Goal: Use online tool/utility: Utilize a website feature to perform a specific function

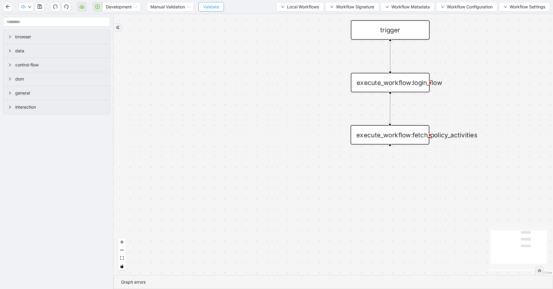
click at [211, 7] on span "Validate" at bounding box center [211, 7] width 16 height 7
click at [128, 5] on span "Development" at bounding box center [121, 6] width 31 height 9
click at [120, 28] on div "Production" at bounding box center [121, 28] width 29 height 7
click at [158, 29] on div "trigger execute_workflow:login_flow execute_workflow:fetch_policy_activities" at bounding box center [334, 144] width 440 height 261
click at [210, 10] on button "Validate" at bounding box center [206, 7] width 25 height 10
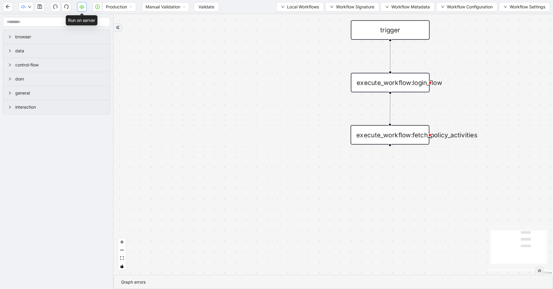
click at [81, 7] on icon "cloud-server" at bounding box center [82, 7] width 2 height 2
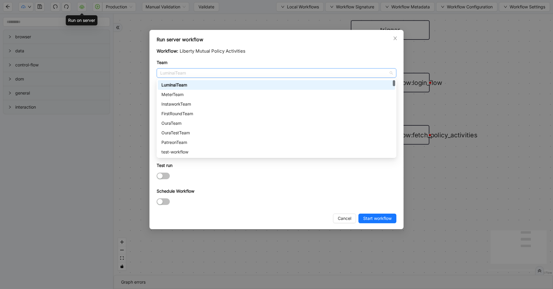
click at [185, 73] on span "LuminaiTeam" at bounding box center [276, 72] width 233 height 9
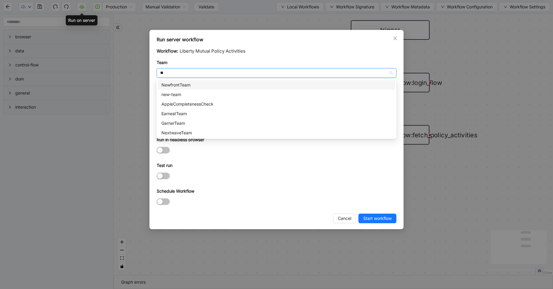
type input "***"
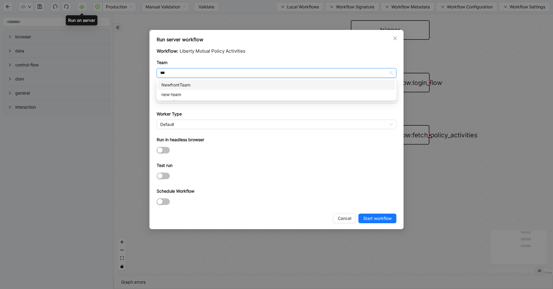
click at [187, 82] on div "NewfrontTeam" at bounding box center [276, 85] width 230 height 7
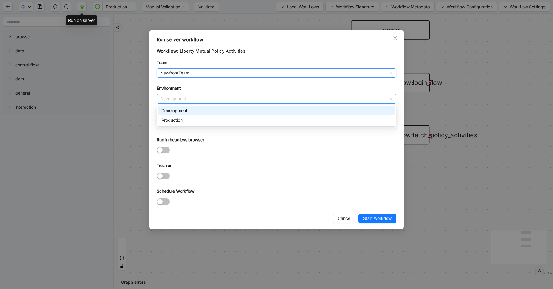
click at [186, 97] on span "Development" at bounding box center [276, 98] width 233 height 9
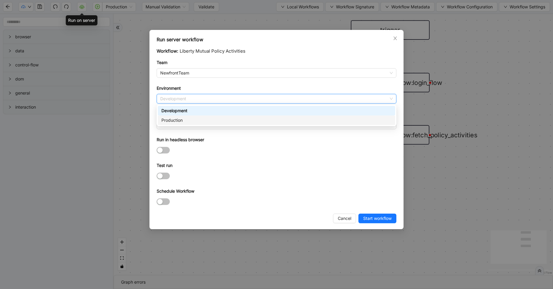
click at [185, 123] on div "Production" at bounding box center [276, 120] width 230 height 7
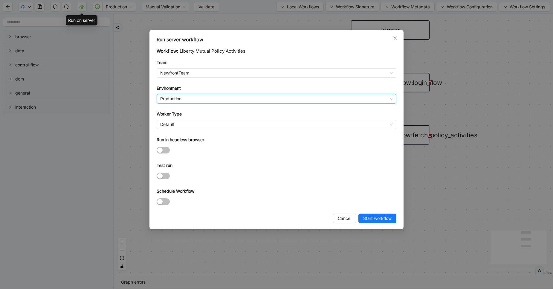
click at [185, 123] on span "Default" at bounding box center [276, 124] width 233 height 9
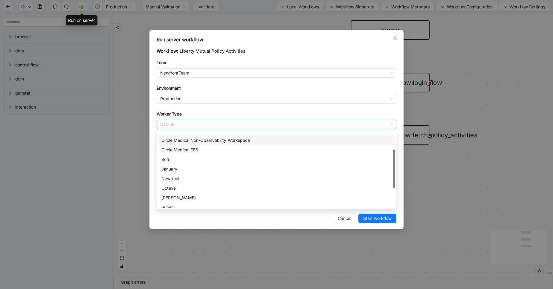
scroll to position [40, 0]
click at [181, 175] on div "Newfront" at bounding box center [276, 172] width 230 height 7
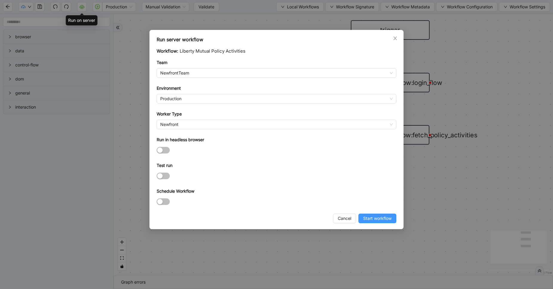
click at [377, 219] on span "Start workflow" at bounding box center [377, 218] width 28 height 7
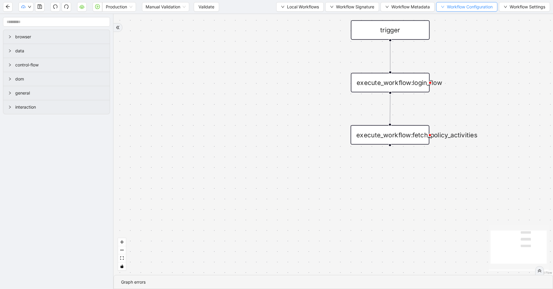
click at [464, 6] on span "Workflow Configuration" at bounding box center [470, 7] width 46 height 7
click at [453, 26] on span "Value" at bounding box center [465, 28] width 53 height 7
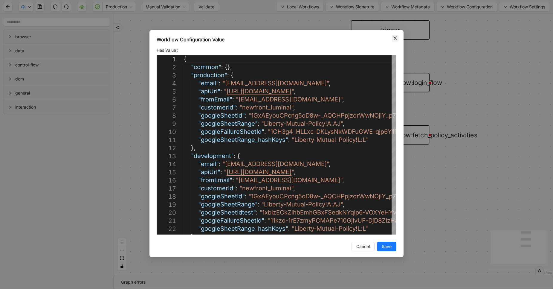
click at [395, 36] on icon "close" at bounding box center [395, 38] width 5 height 5
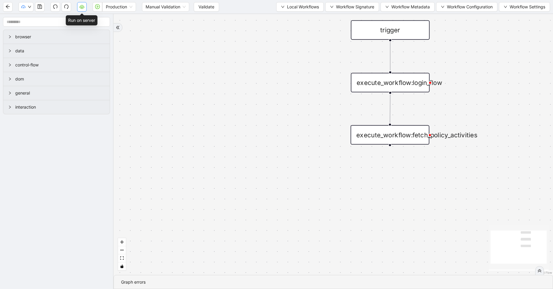
click at [80, 9] on icon "cloud-server" at bounding box center [82, 6] width 5 height 5
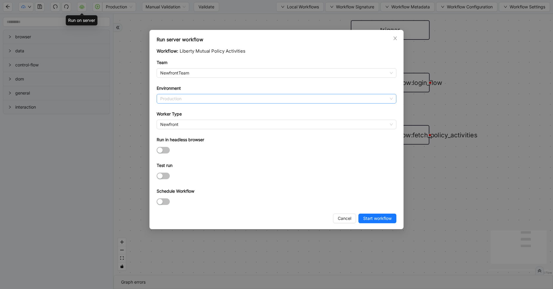
click at [198, 98] on span "Production" at bounding box center [276, 98] width 233 height 9
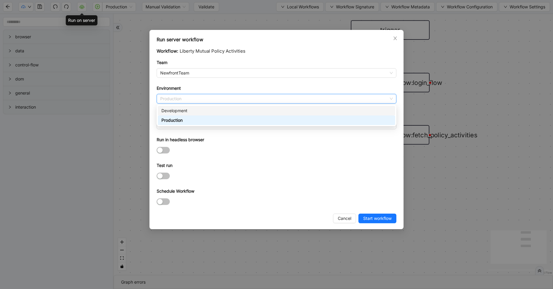
click at [191, 112] on div "Development" at bounding box center [276, 110] width 230 height 7
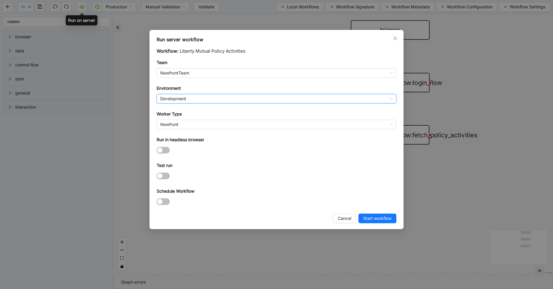
click at [209, 144] on div "Run in headless browser" at bounding box center [277, 140] width 240 height 9
click at [370, 220] on span "Start workflow" at bounding box center [377, 218] width 28 height 7
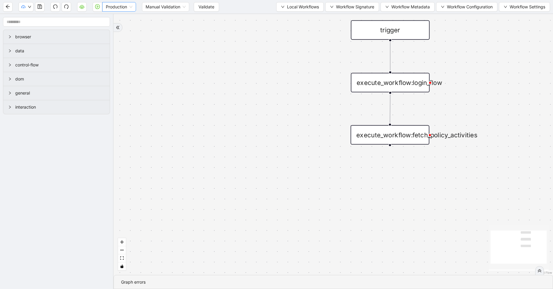
click at [121, 7] on span "Production" at bounding box center [119, 6] width 27 height 9
click at [121, 19] on div "Development" at bounding box center [119, 19] width 25 height 7
click at [82, 8] on icon "cloud-server" at bounding box center [82, 7] width 2 height 2
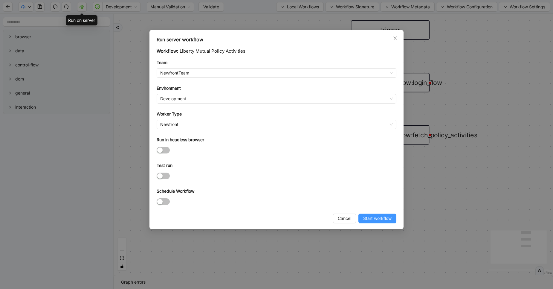
click at [382, 221] on span "Start workflow" at bounding box center [377, 218] width 28 height 7
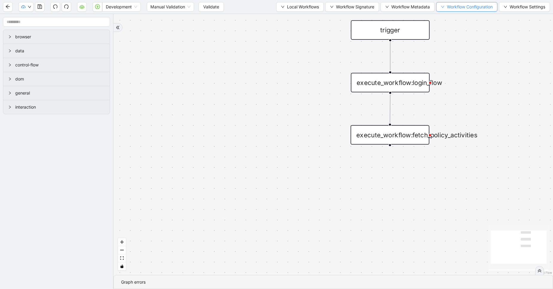
click at [447, 9] on span "Workflow Configuration" at bounding box center [470, 7] width 46 height 7
click at [452, 30] on span "Value" at bounding box center [465, 28] width 53 height 7
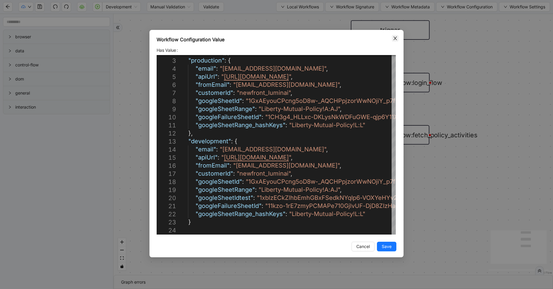
click at [395, 39] on icon "close" at bounding box center [395, 38] width 5 height 5
